Goal: Transaction & Acquisition: Purchase product/service

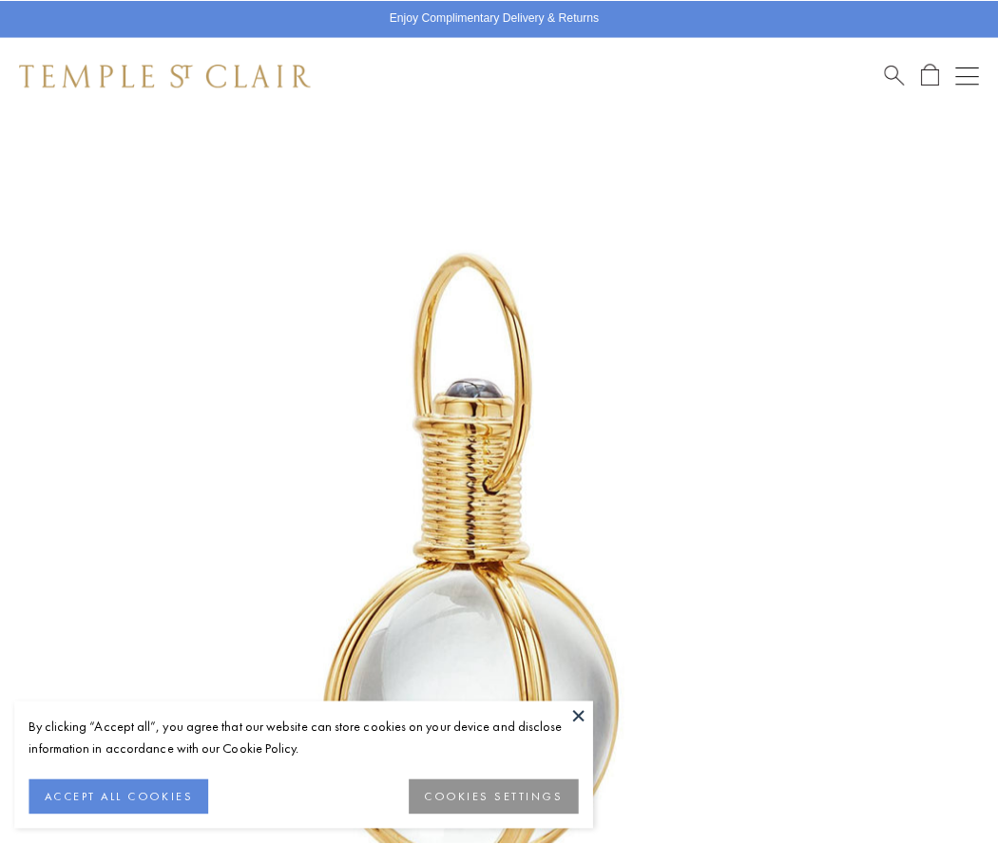
scroll to position [492, 0]
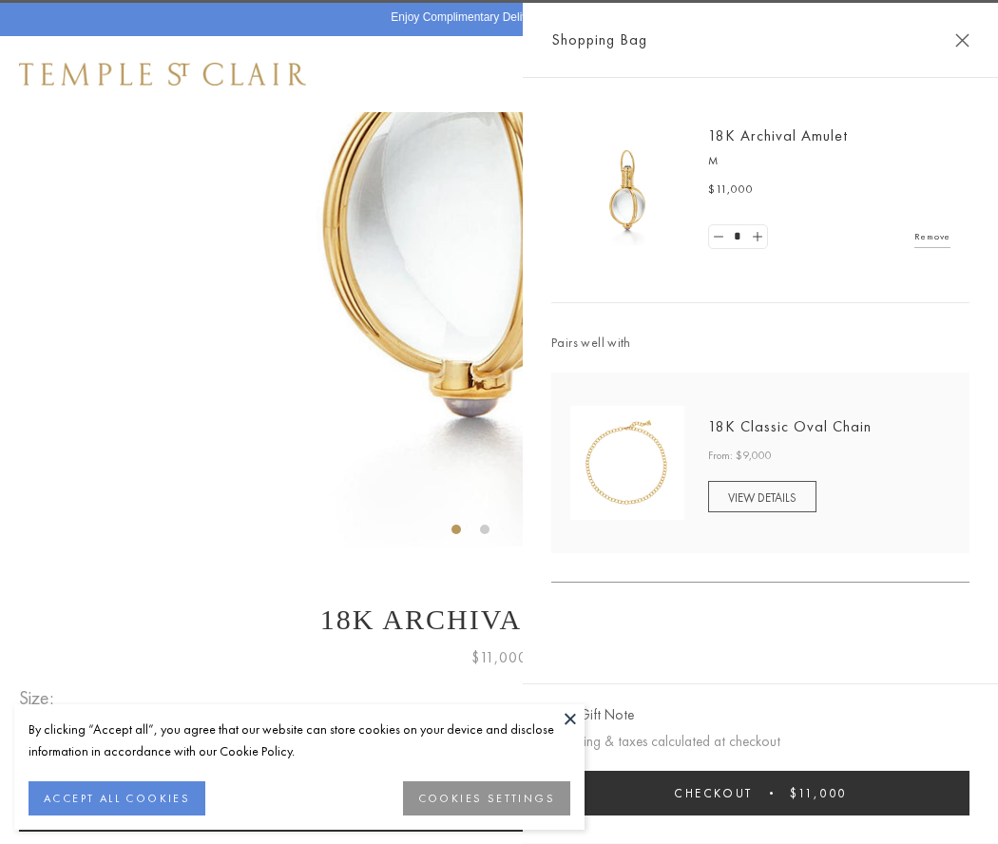
click at [760, 793] on button "Checkout $11,000" at bounding box center [760, 793] width 418 height 45
